Goal: Information Seeking & Learning: Learn about a topic

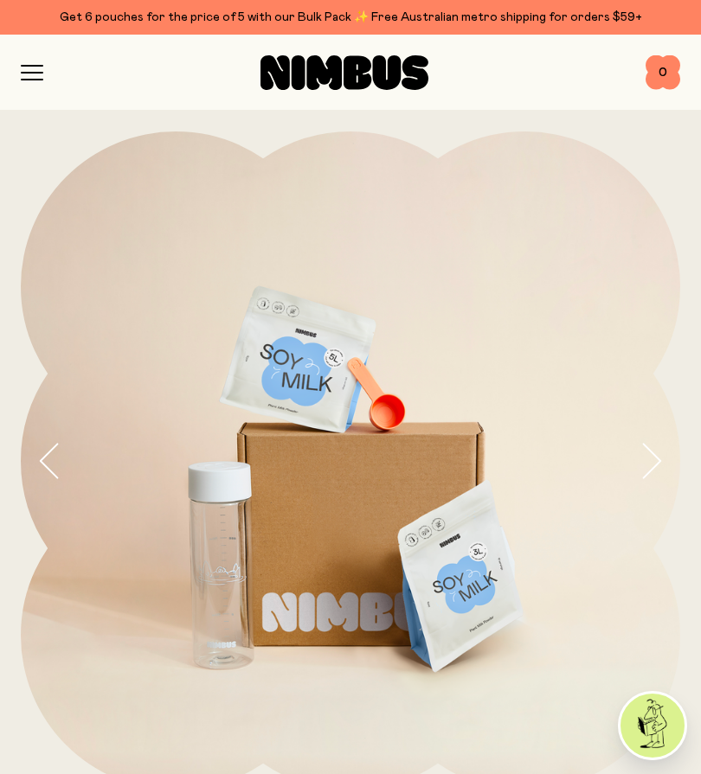
click at [40, 71] on icon "button" at bounding box center [32, 73] width 22 height 16
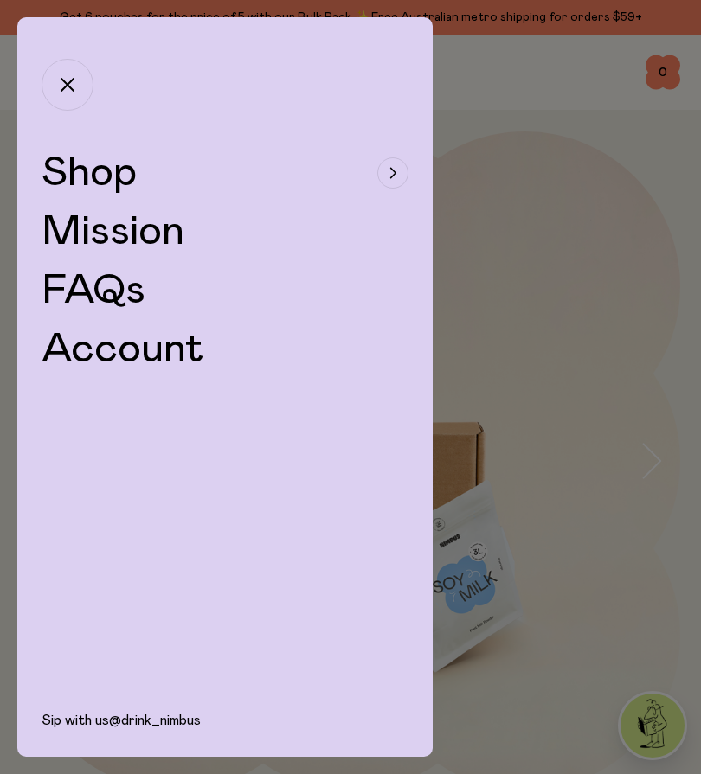
click at [394, 179] on div "button" at bounding box center [392, 172] width 31 height 31
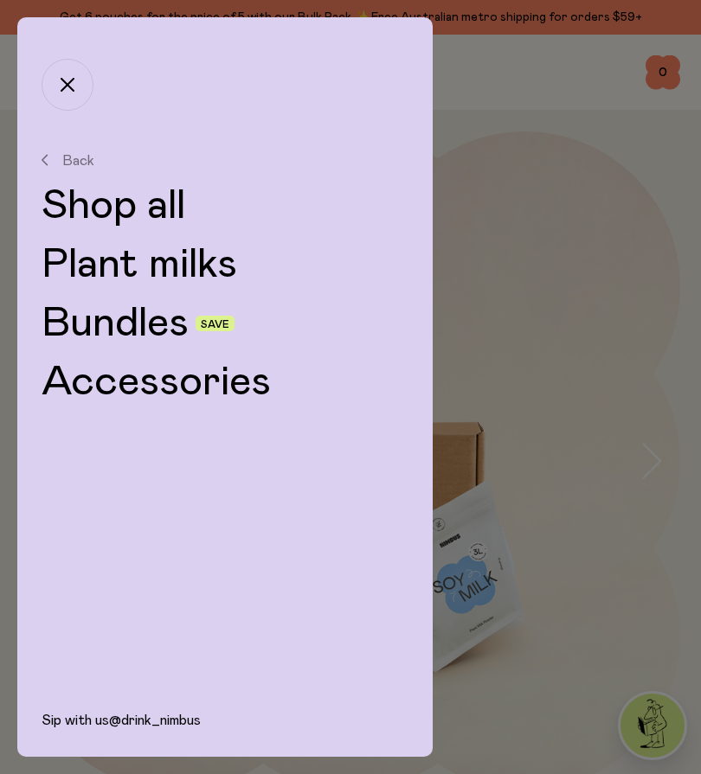
click at [212, 276] on link "Plant milks" at bounding box center [225, 265] width 367 height 42
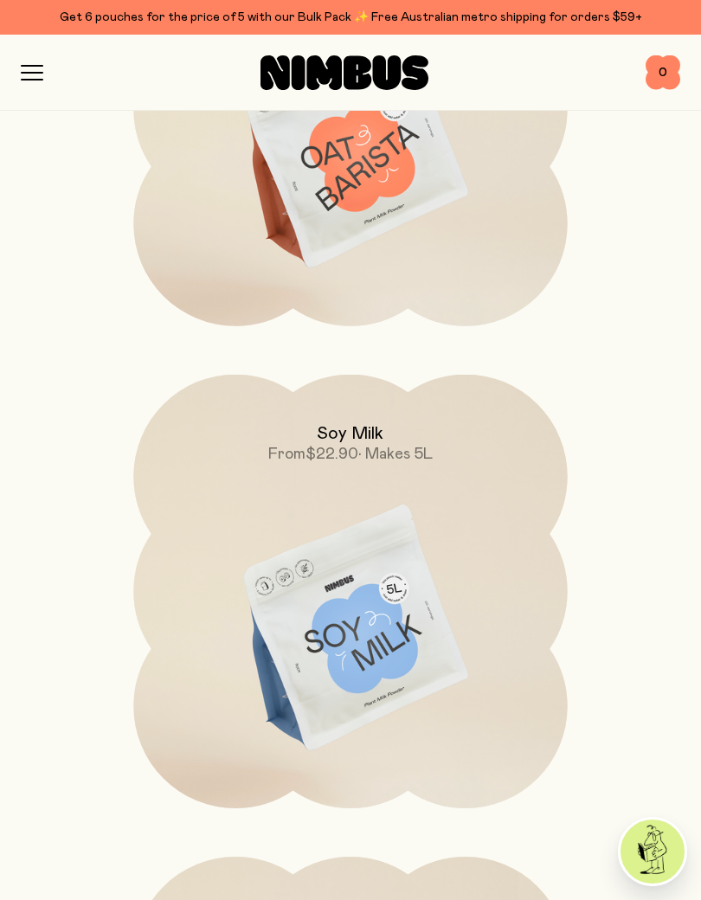
scroll to position [1011, 0]
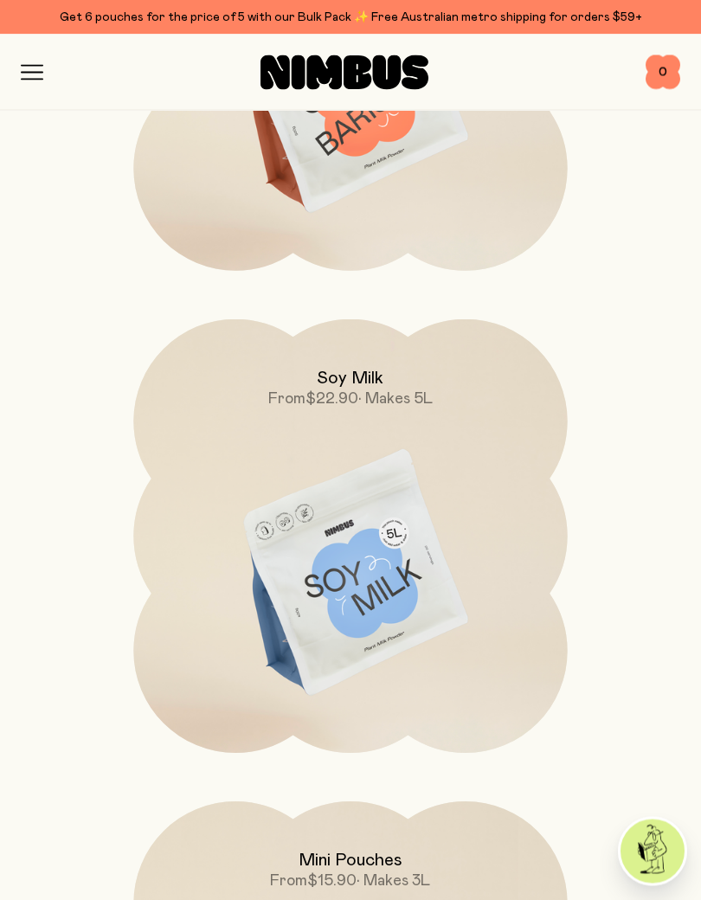
click at [381, 591] on img at bounding box center [349, 574] width 433 height 509
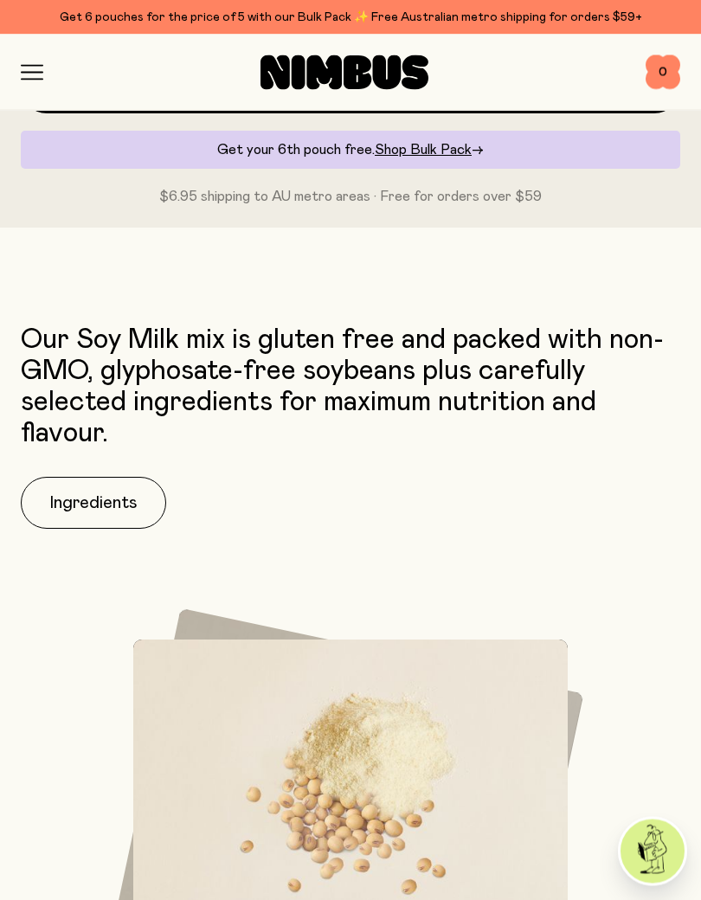
scroll to position [1349, 0]
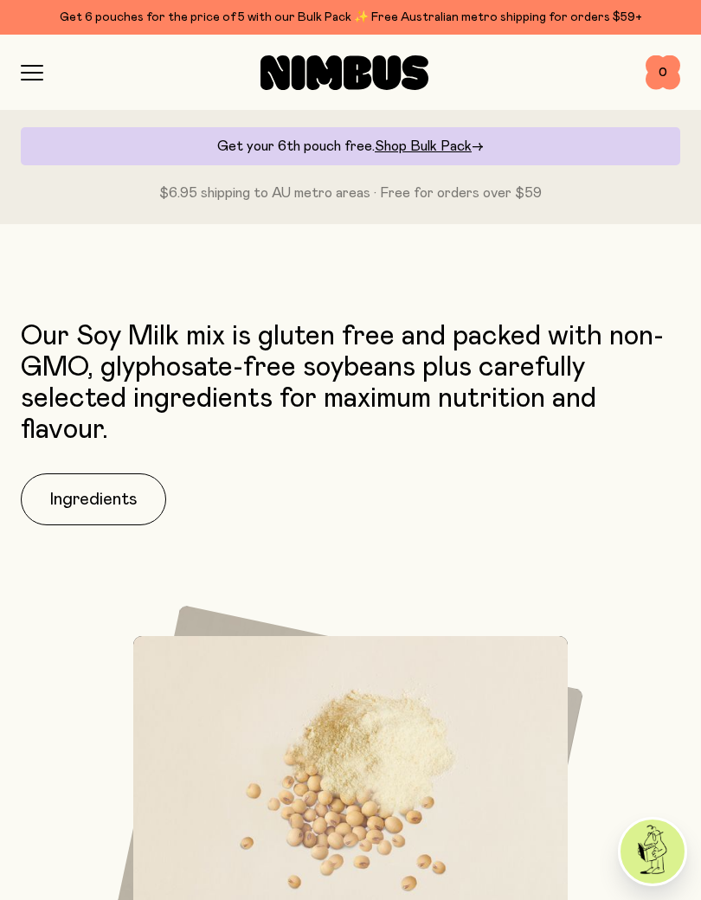
click at [107, 496] on button "Ingredients" at bounding box center [93, 499] width 145 height 52
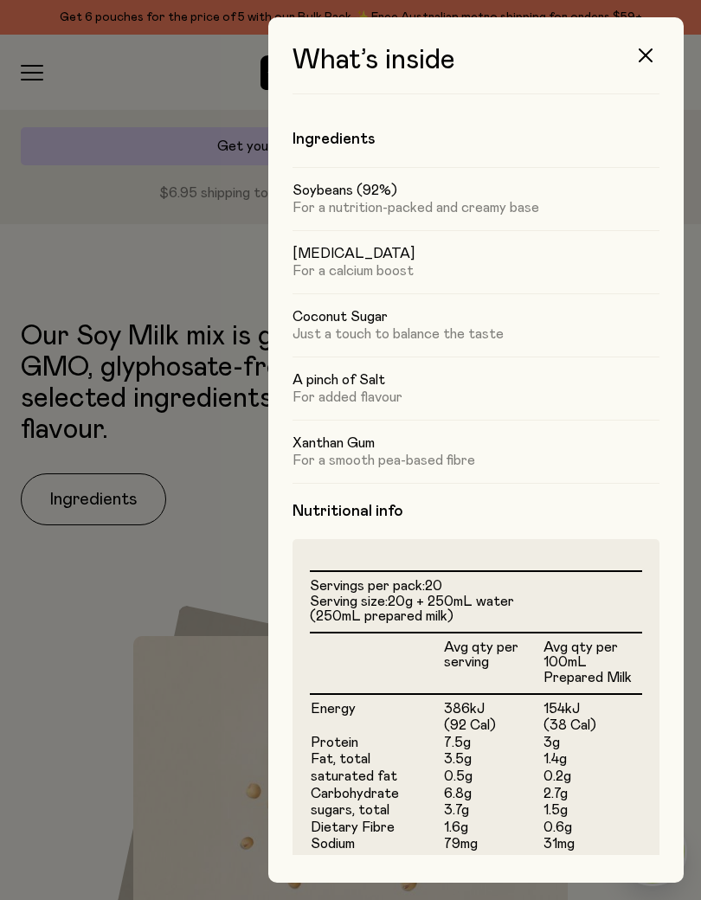
scroll to position [0, 0]
click at [649, 53] on icon "button" at bounding box center [645, 55] width 14 height 14
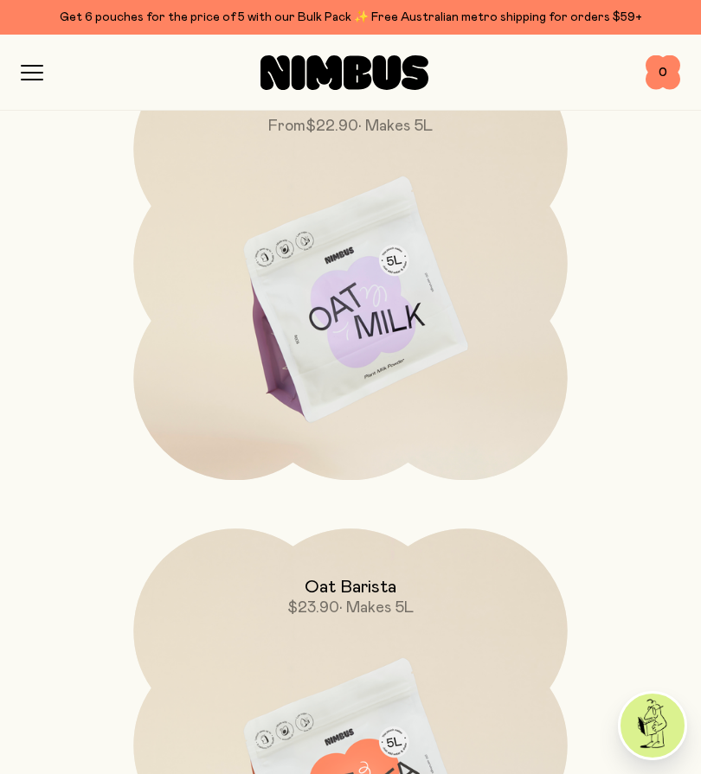
scroll to position [312, 0]
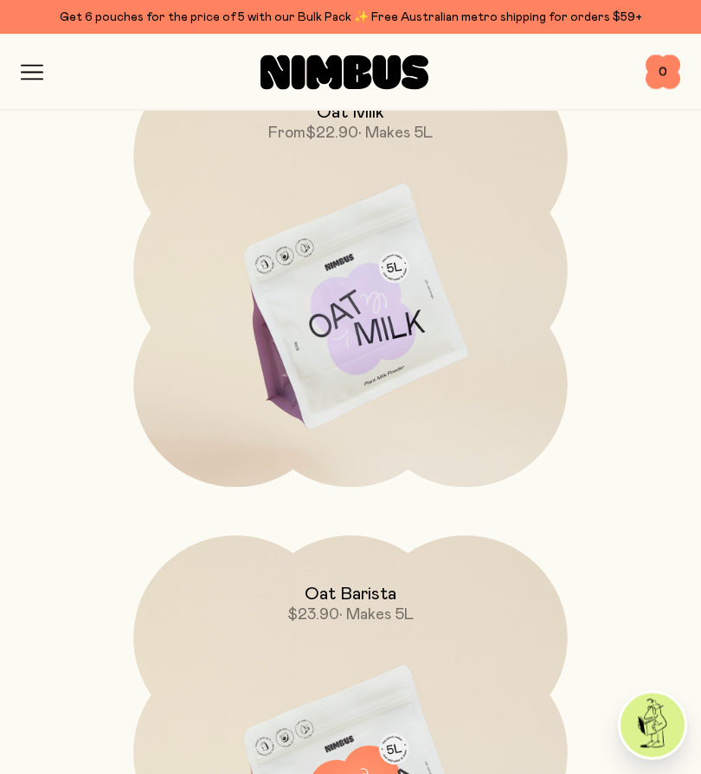
click at [397, 339] on img at bounding box center [349, 308] width 433 height 509
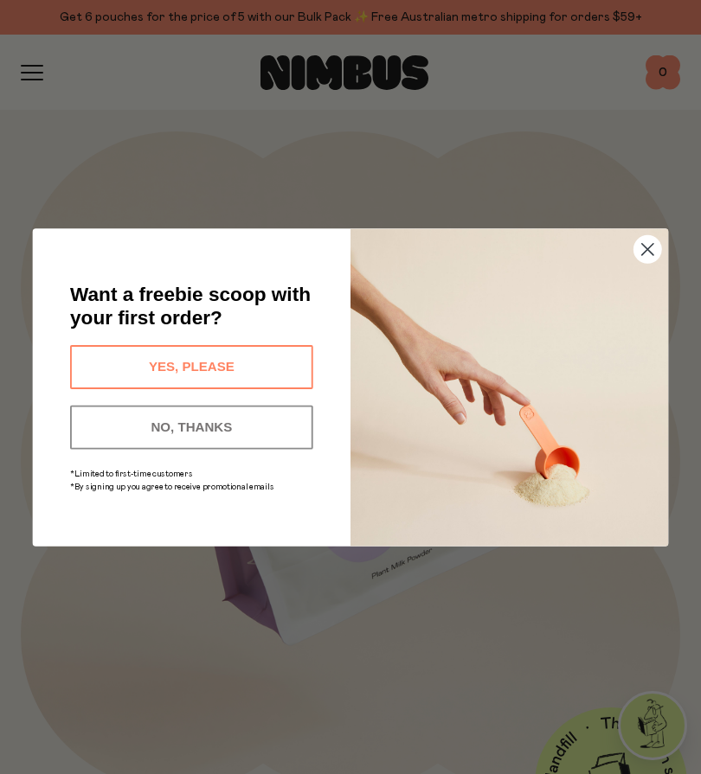
click at [638, 254] on circle "Close dialog" at bounding box center [647, 248] width 27 height 27
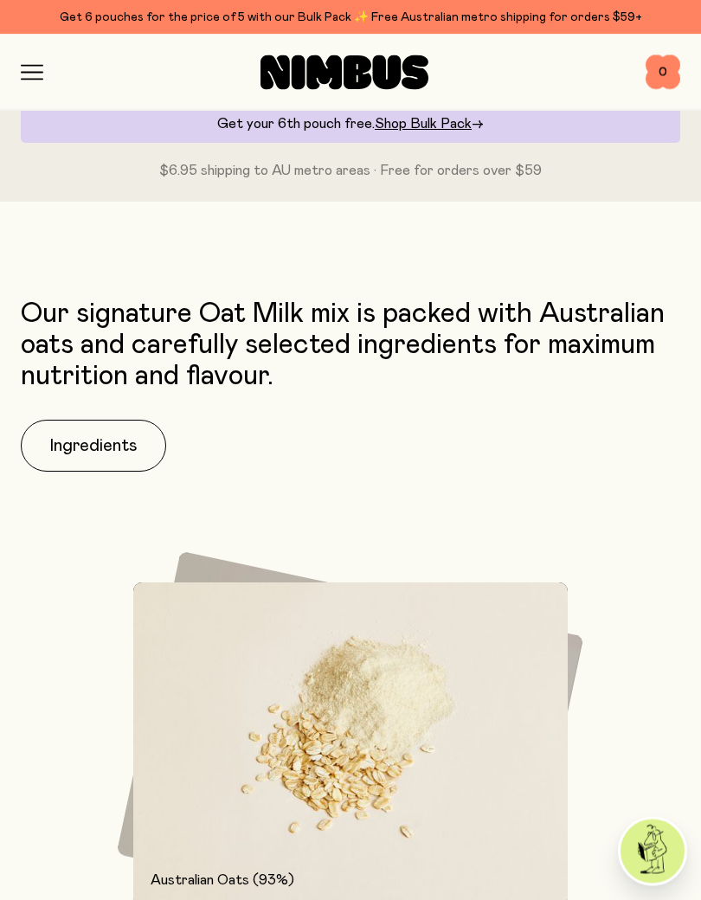
scroll to position [1333, 0]
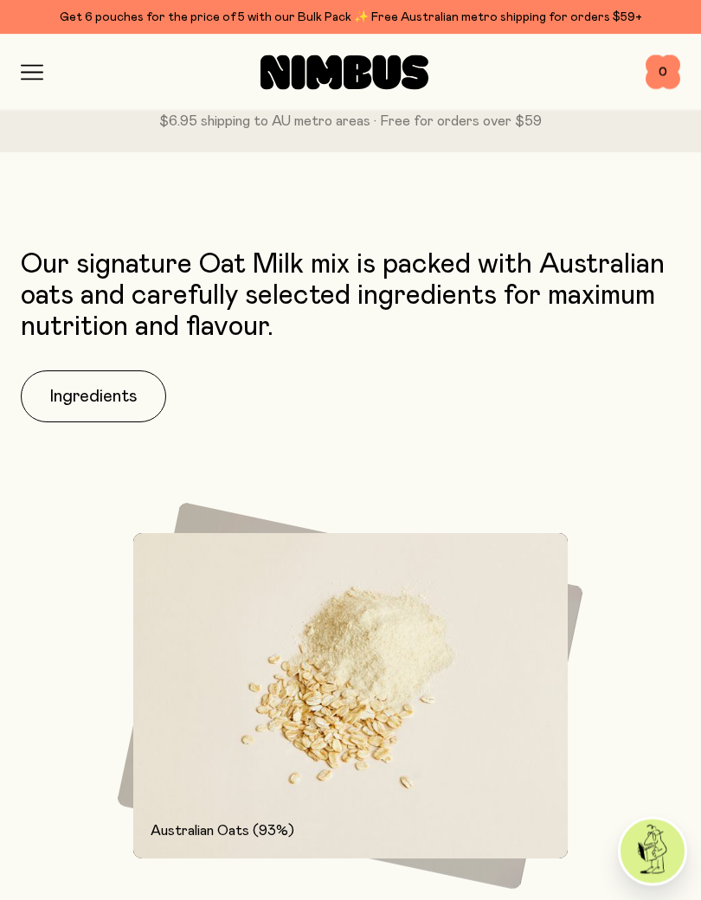
click at [113, 397] on button "Ingredients" at bounding box center [93, 397] width 145 height 52
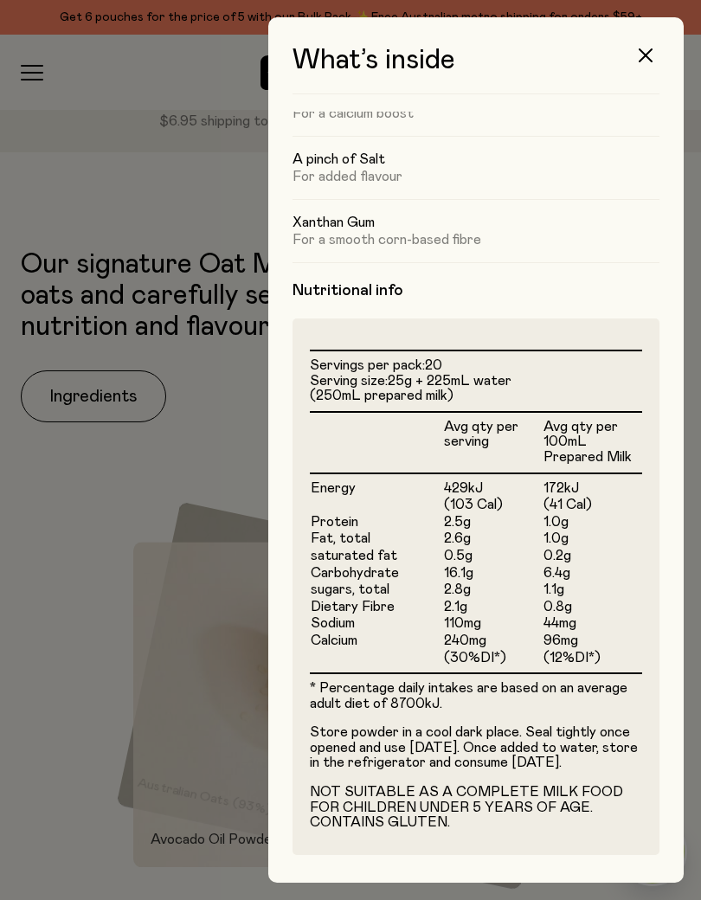
scroll to position [222, 0]
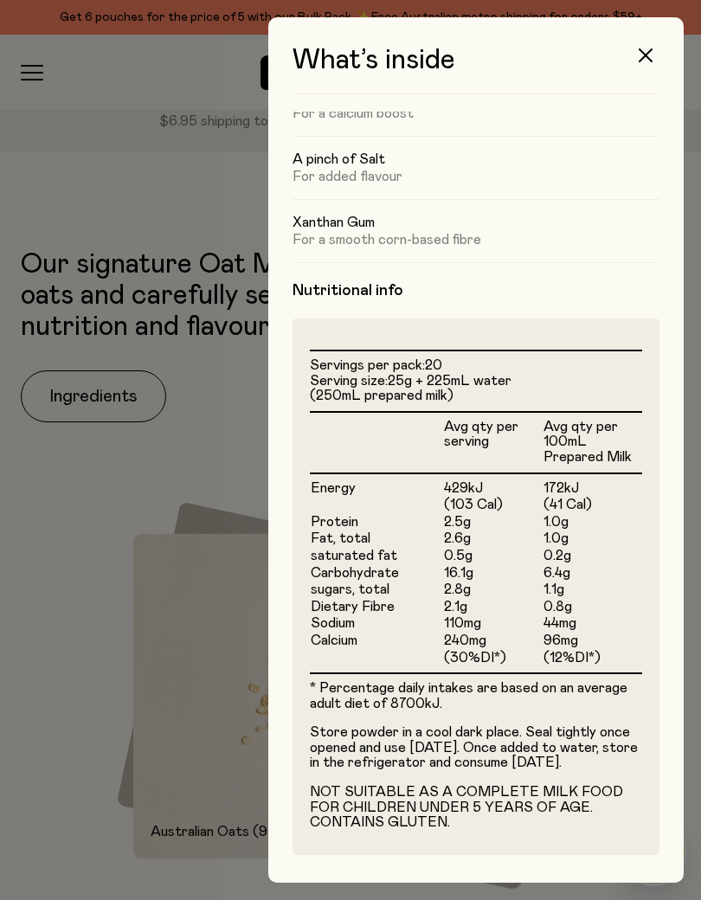
click at [653, 46] on button "button" at bounding box center [646, 56] width 42 height 42
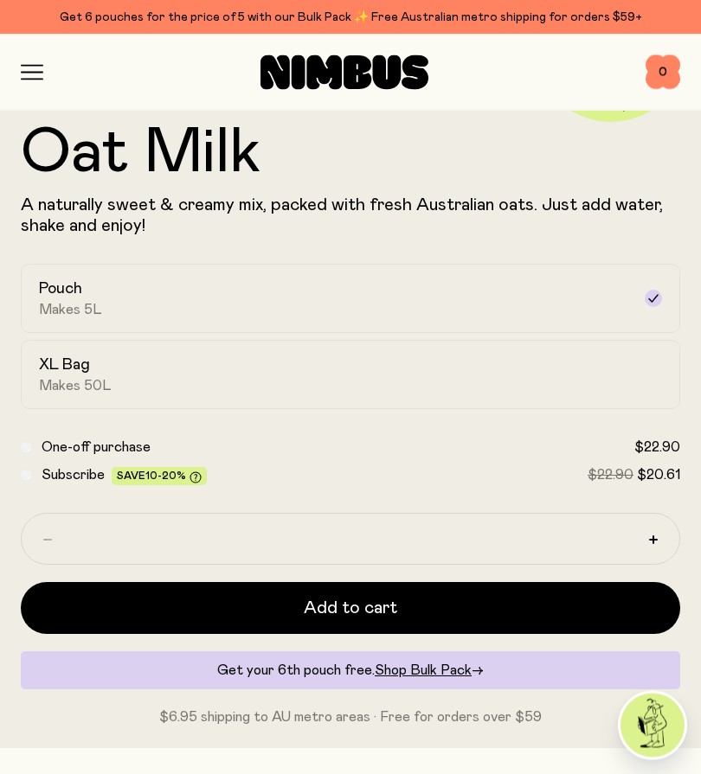
scroll to position [731, 0]
